Goal: Navigation & Orientation: Find specific page/section

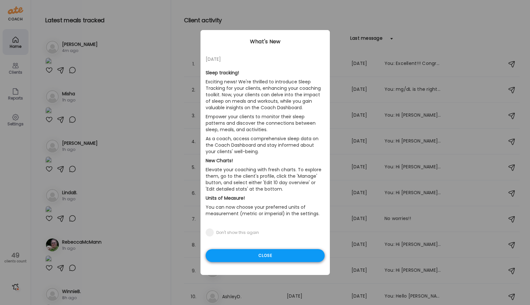
click at [267, 252] on div "Close" at bounding box center [265, 255] width 119 height 13
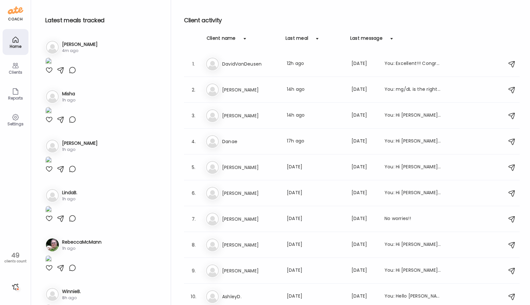
click at [48, 74] on div at bounding box center [49, 70] width 8 height 8
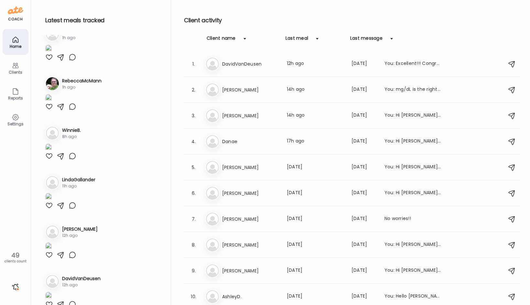
scroll to position [162, 0]
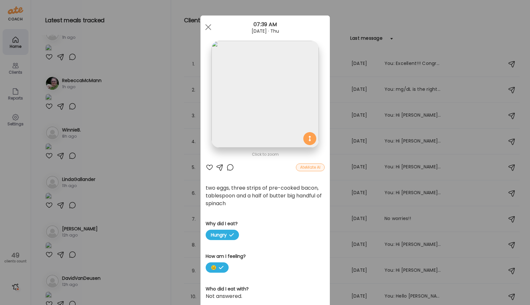
click at [274, 92] on img at bounding box center [265, 94] width 107 height 107
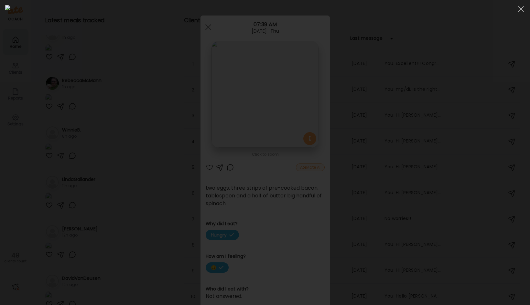
click at [228, 117] on img at bounding box center [265, 152] width 520 height 295
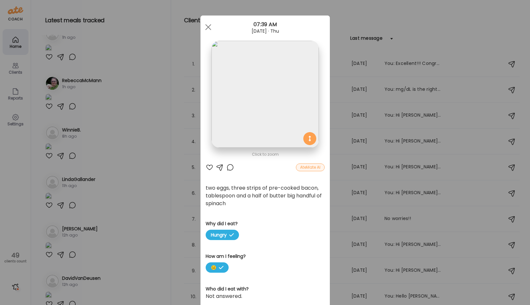
click at [130, 189] on div "Ate Coach Dashboard Wahoo! It’s official Take a moment to set up your Coach Pro…" at bounding box center [265, 152] width 530 height 305
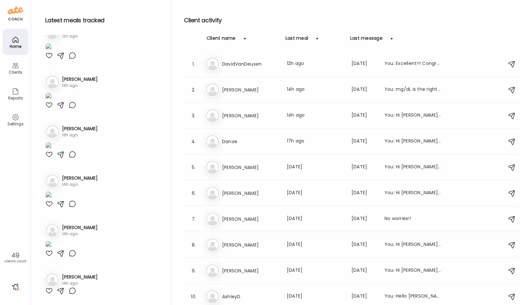
scroll to position [1100, 0]
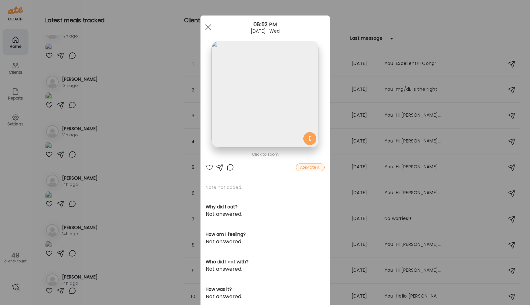
click at [207, 167] on div at bounding box center [210, 168] width 8 height 8
click at [283, 111] on img at bounding box center [265, 94] width 107 height 107
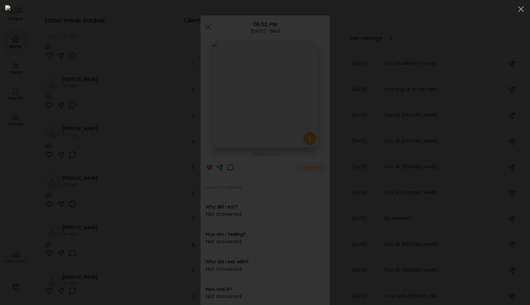
click at [10, 163] on div at bounding box center [265, 152] width 520 height 295
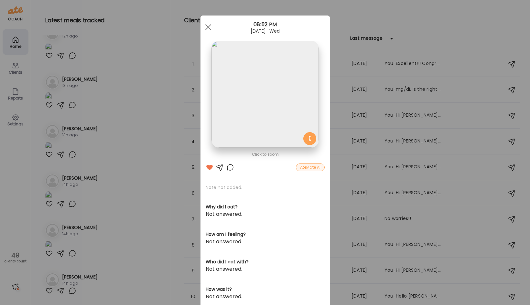
click at [35, 169] on div "Ate Coach Dashboard Wahoo! It’s official Take a moment to set up your Coach Pro…" at bounding box center [265, 152] width 530 height 305
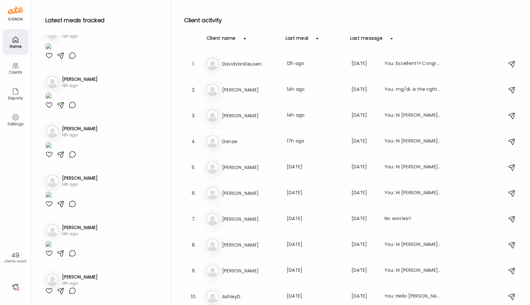
scroll to position [1261, 0]
click at [15, 289] on div at bounding box center [15, 287] width 10 height 10
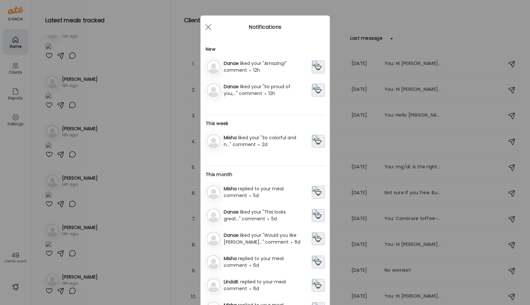
click at [26, 195] on div "Ate Coach Dashboard Wahoo! It’s official Take a moment to set up your Coach Pro…" at bounding box center [265, 152] width 530 height 305
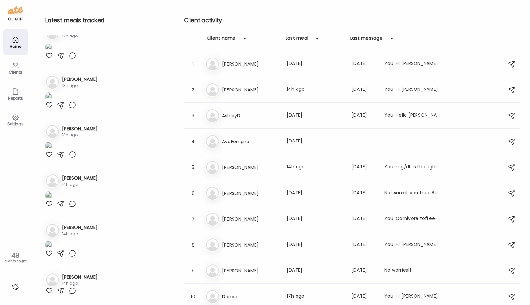
click at [18, 290] on div at bounding box center [15, 287] width 10 height 10
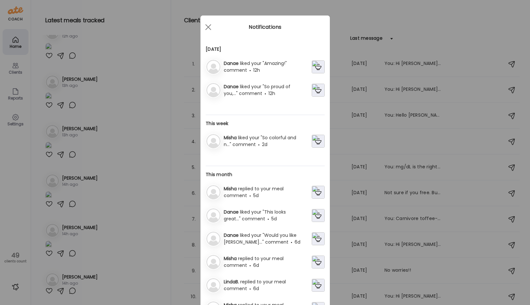
click at [11, 209] on div "Ate Coach Dashboard Wahoo! It’s official Take a moment to set up your Coach Pro…" at bounding box center [265, 152] width 530 height 305
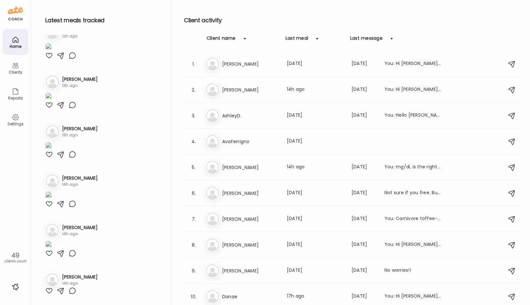
scroll to position [1455, 0]
click at [52, 101] on img at bounding box center [48, 97] width 6 height 9
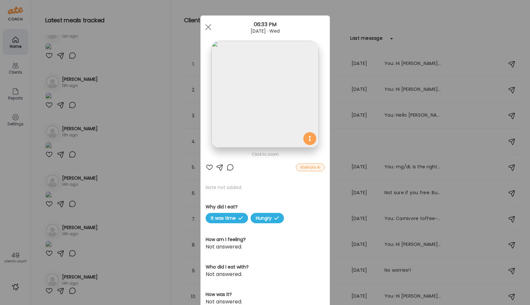
click at [273, 92] on img at bounding box center [265, 94] width 107 height 107
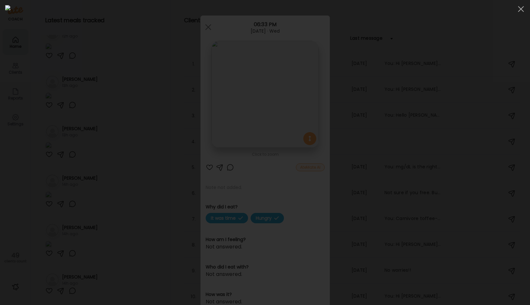
click at [60, 207] on div at bounding box center [265, 152] width 520 height 295
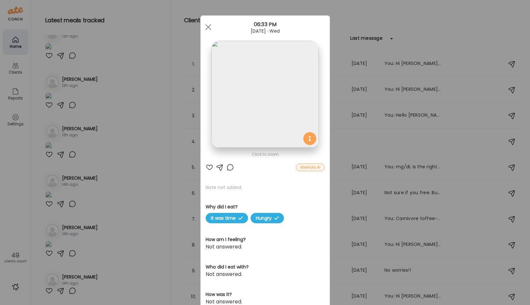
click at [131, 238] on div "Ate Coach Dashboard Wahoo! It’s official Take a moment to set up your Coach Pro…" at bounding box center [265, 152] width 530 height 305
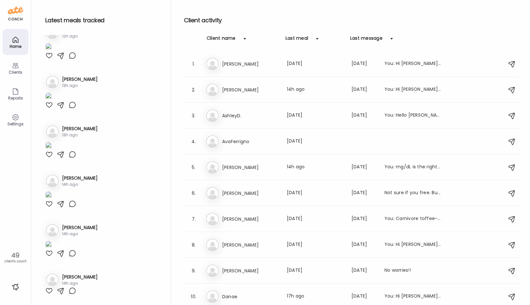
scroll to position [1552, 0]
click at [52, 151] on img at bounding box center [48, 146] width 6 height 9
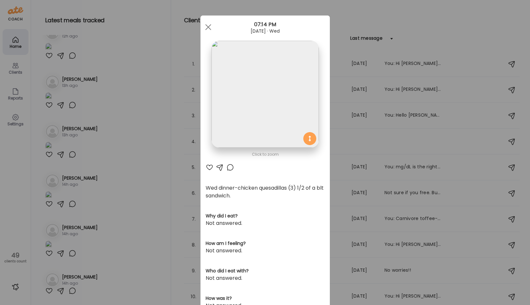
click at [154, 125] on div "Ate Coach Dashboard Wahoo! It’s official Take a moment to set up your Coach Pro…" at bounding box center [265, 152] width 530 height 305
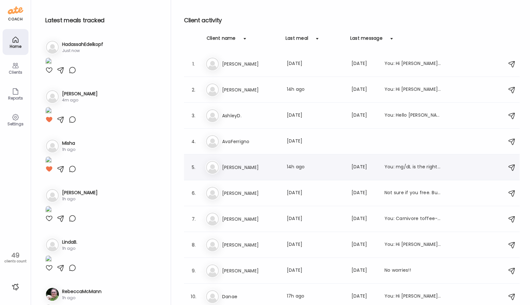
scroll to position [97, 0]
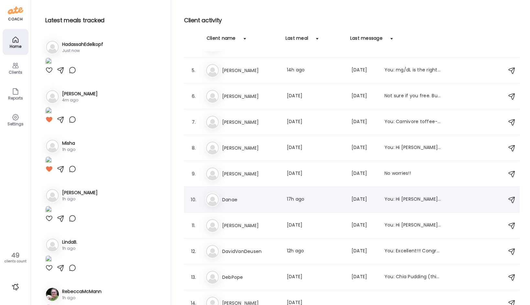
click at [258, 200] on h3 "Danae" at bounding box center [250, 200] width 57 height 8
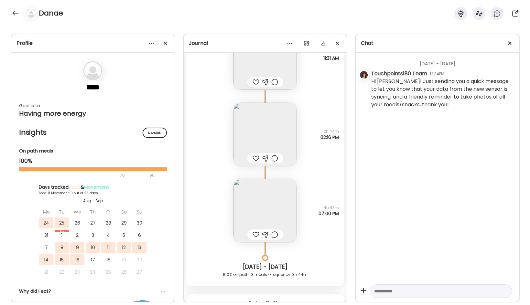
scroll to position [3029, 0]
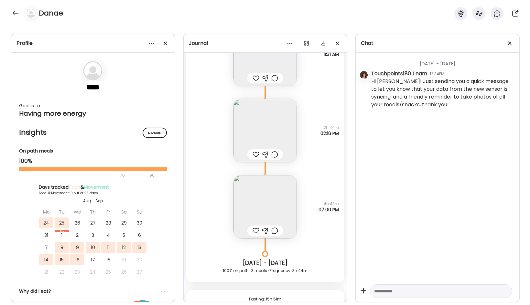
click at [272, 196] on img at bounding box center [265, 206] width 63 height 63
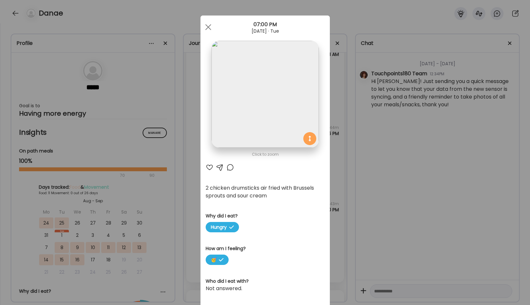
click at [181, 204] on div "Ate Coach Dashboard Wahoo! It’s official Take a moment to set up your Coach Pro…" at bounding box center [265, 152] width 530 height 305
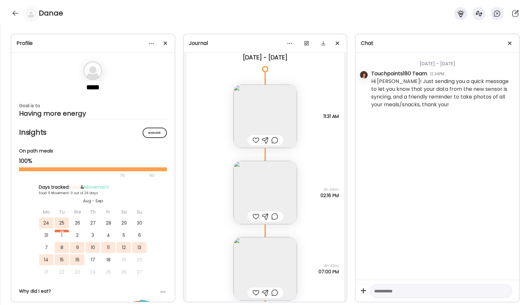
scroll to position [2964, 0]
click at [254, 118] on img at bounding box center [265, 118] width 63 height 63
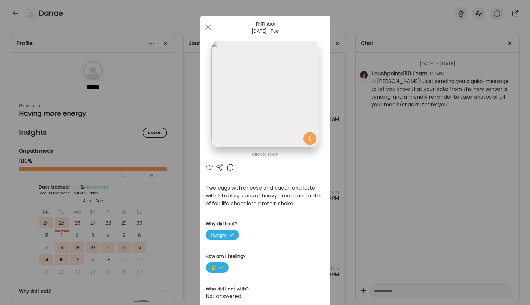
click at [186, 168] on div "Ate Coach Dashboard Wahoo! It’s official Take a moment to set up your Coach Pro…" at bounding box center [265, 152] width 530 height 305
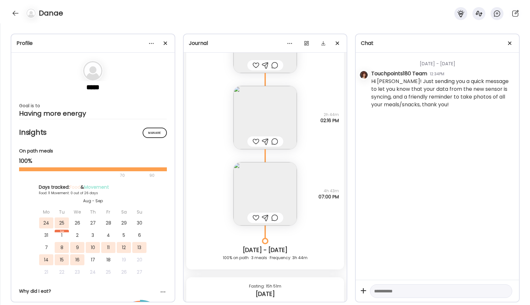
scroll to position [3061, 0]
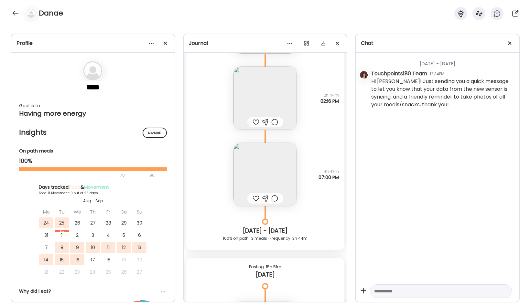
click at [257, 161] on img at bounding box center [265, 174] width 63 height 63
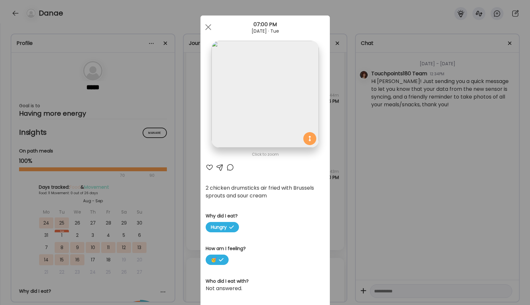
click at [185, 191] on div "Ate Coach Dashboard Wahoo! It’s official Take a moment to set up your Coach Pro…" at bounding box center [265, 152] width 530 height 305
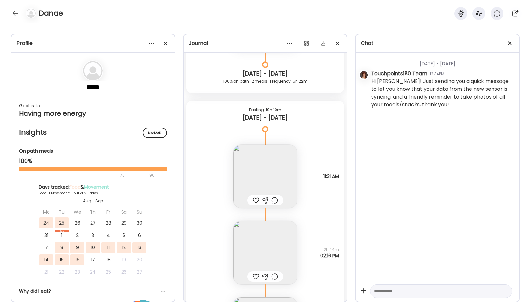
scroll to position [2900, 0]
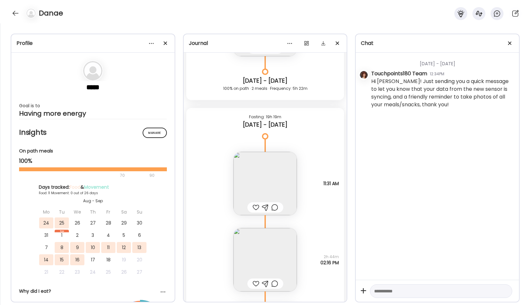
click at [276, 253] on img at bounding box center [265, 259] width 63 height 63
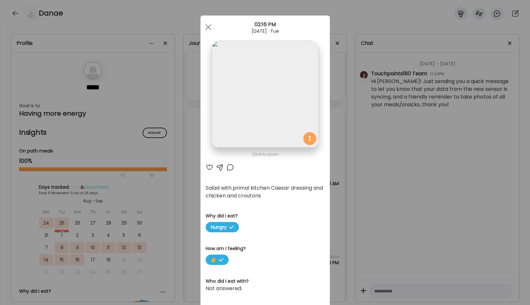
click at [179, 214] on div "Ate Coach Dashboard Wahoo! It’s official Take a moment to set up your Coach Pro…" at bounding box center [265, 152] width 530 height 305
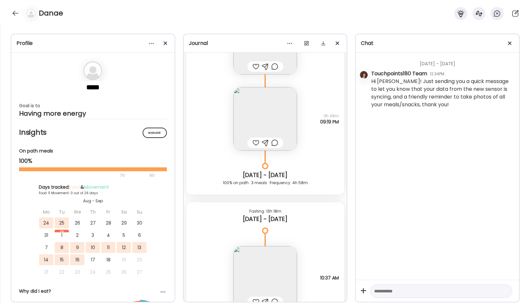
scroll to position [2026, 0]
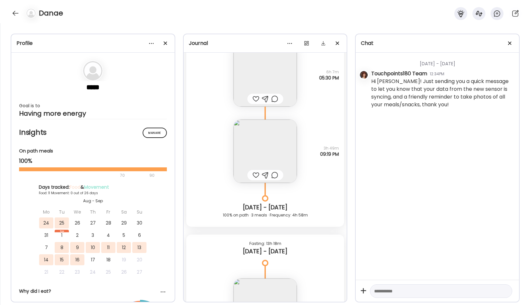
click at [271, 150] on img at bounding box center [265, 151] width 63 height 63
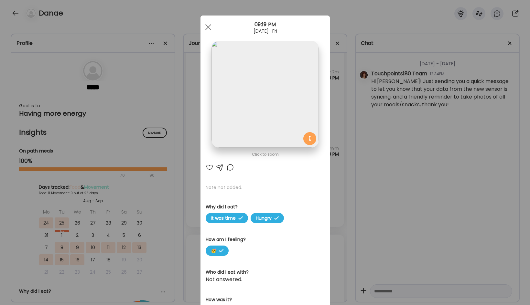
click at [183, 201] on div "Ate Coach Dashboard Wahoo! It’s official Take a moment to set up your Coach Pro…" at bounding box center [265, 152] width 530 height 305
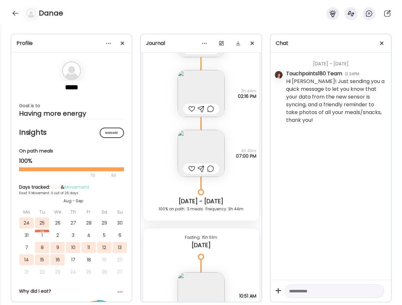
scroll to position [2620, 0]
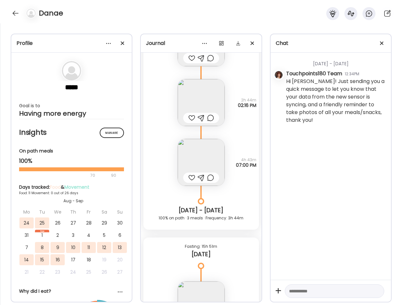
click at [203, 151] on img at bounding box center [201, 162] width 47 height 47
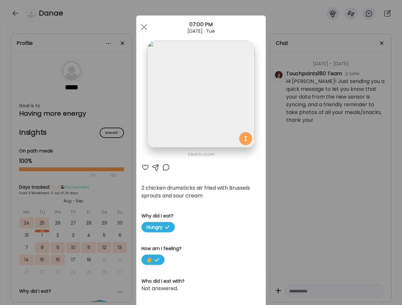
click at [294, 167] on div "Ate Coach Dashboard Wahoo! It’s official Take a moment to set up your Coach Pro…" at bounding box center [201, 152] width 402 height 305
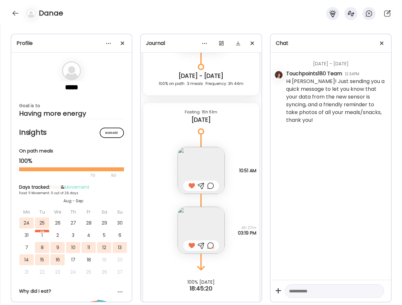
scroll to position [2760, 0]
